Goal: Find contact information: Find contact information

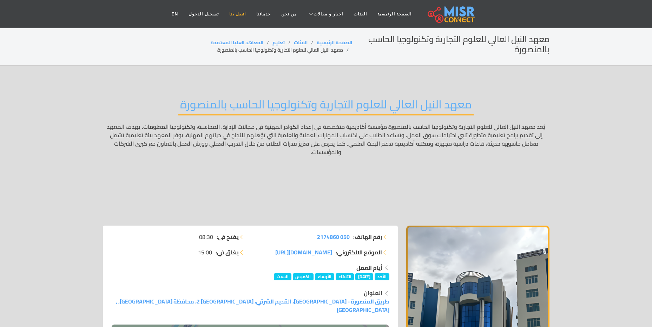
click at [243, 15] on link "اتصل بنا" at bounding box center [237, 13] width 27 height 13
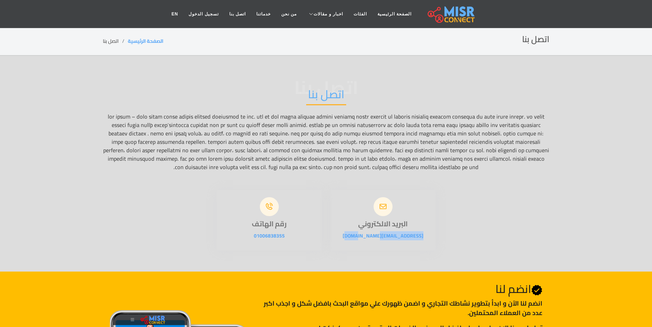
drag, startPoint x: 409, startPoint y: 238, endPoint x: 357, endPoint y: 237, distance: 52.0
click at [357, 237] on p "[EMAIL_ADDRESS][DOMAIN_NAME]" at bounding box center [383, 236] width 105 height 8
drag, startPoint x: 357, startPoint y: 237, endPoint x: 377, endPoint y: 246, distance: 21.7
click at [377, 246] on div "البريد الالكتروني [EMAIL_ADDRESS][DOMAIN_NAME]" at bounding box center [383, 220] width 105 height 60
